Goal: Book appointment/travel/reservation

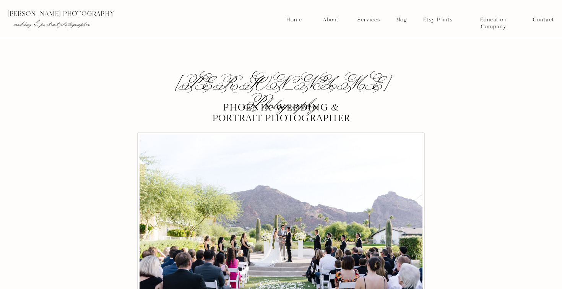
click at [365, 18] on nav "Services" at bounding box center [369, 19] width 28 height 7
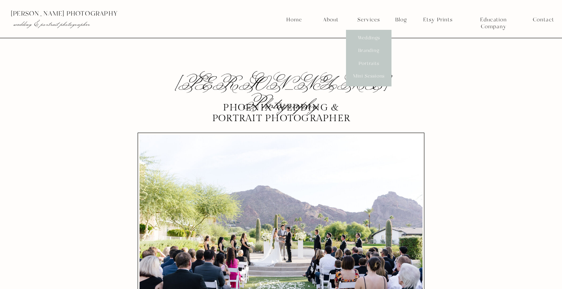
click at [365, 80] on div at bounding box center [369, 58] width 46 height 57
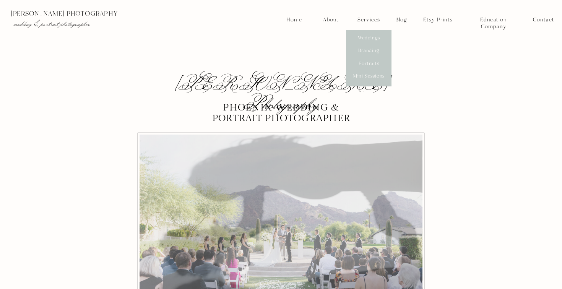
click at [363, 76] on nav "Mini Sessions" at bounding box center [369, 76] width 34 height 7
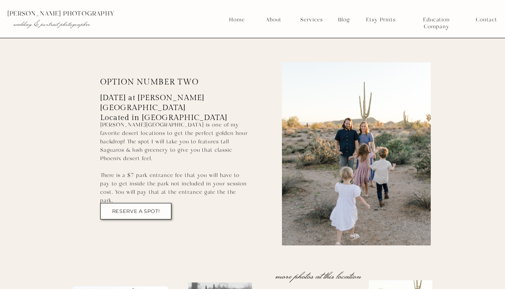
scroll to position [2244, 0]
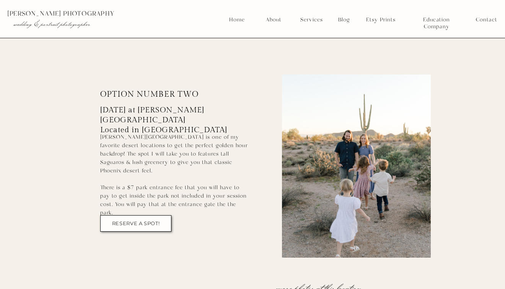
click at [142, 222] on nav "RESERVE A SPOT!" at bounding box center [136, 224] width 50 height 6
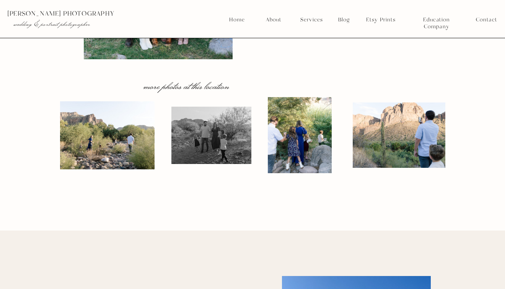
scroll to position [2843, 0]
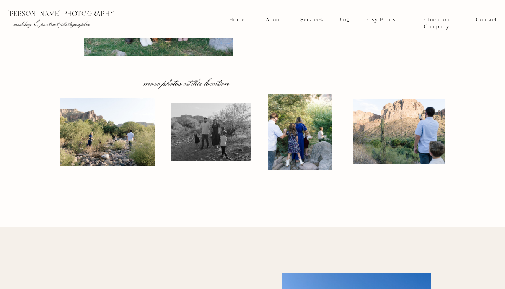
click at [259, 176] on div "Kaylie Miller Photography menu Home About Services Contact Blog kaylie miller p…" at bounding box center [252, 141] width 505 height 5968
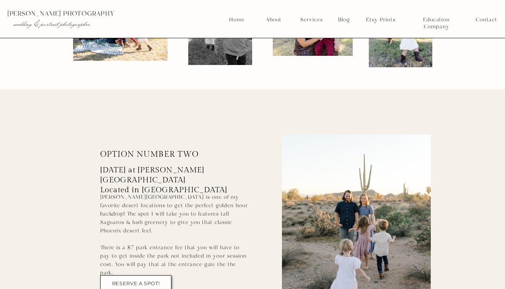
scroll to position [2205, 0]
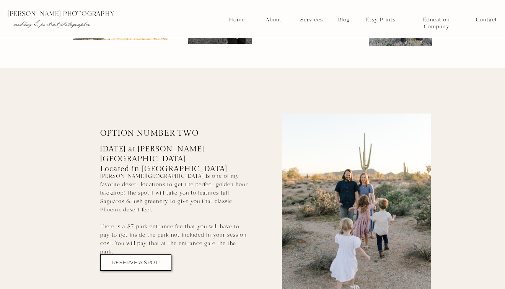
click at [133, 261] on nav "RESERVE A SPOT!" at bounding box center [136, 263] width 50 height 6
